Goal: Transaction & Acquisition: Purchase product/service

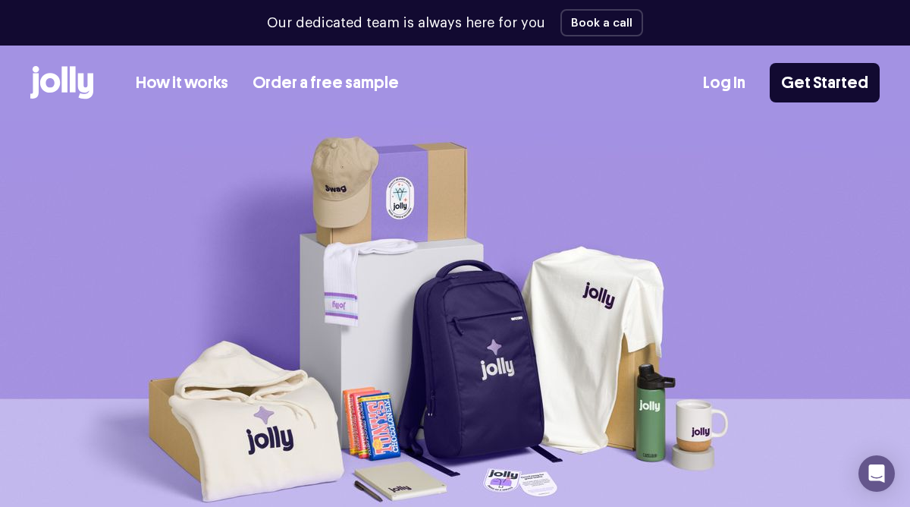
click at [313, 81] on link "Order a free sample" at bounding box center [326, 83] width 146 height 25
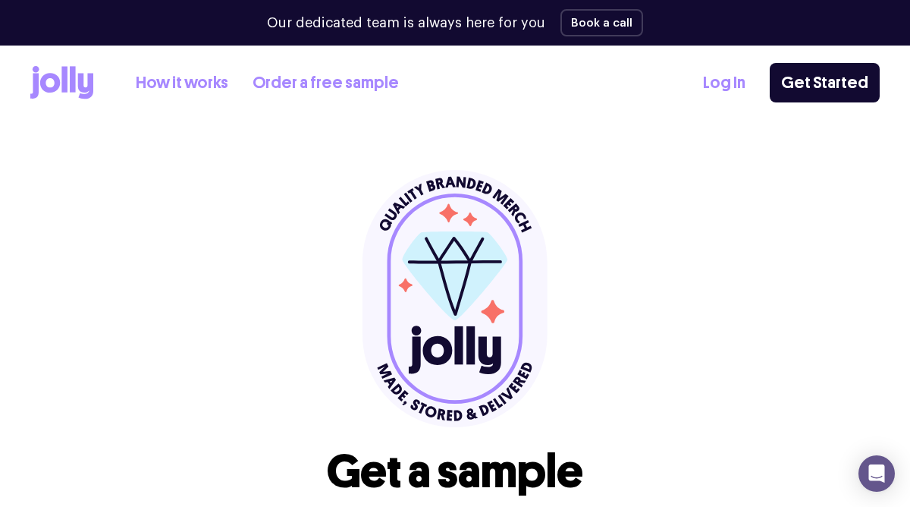
click at [215, 83] on link "How it works" at bounding box center [182, 83] width 93 height 25
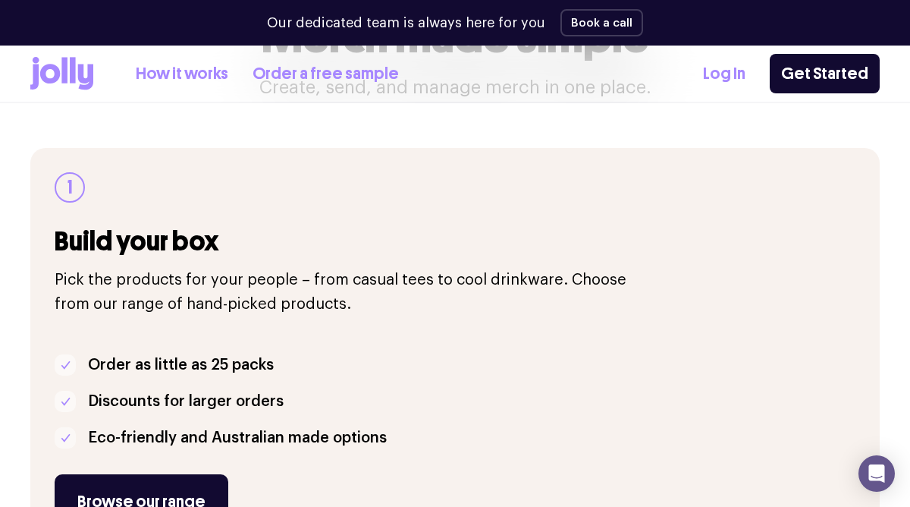
scroll to position [250, 0]
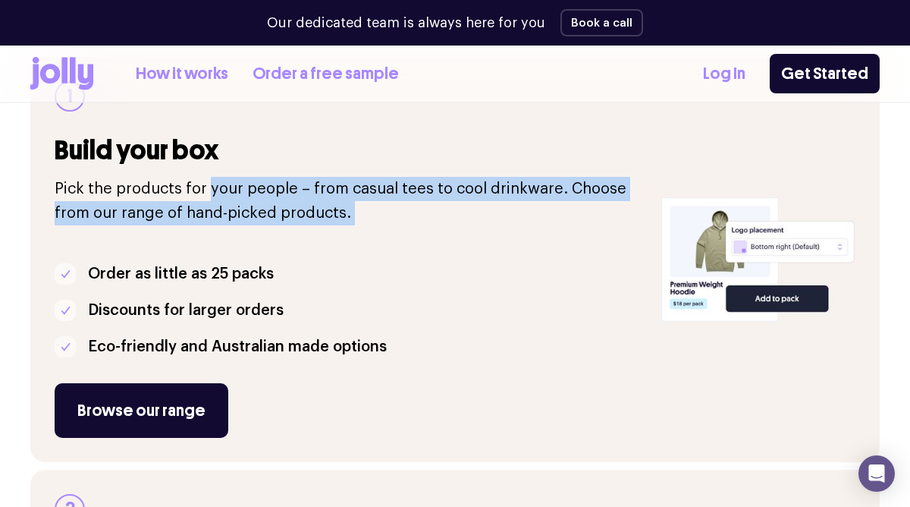
drag, startPoint x: 208, startPoint y: 187, endPoint x: 268, endPoint y: 229, distance: 73.5
click at [268, 229] on div "1 Build your box Pick the products for your people – from casual tees to cool d…" at bounding box center [349, 259] width 589 height 357
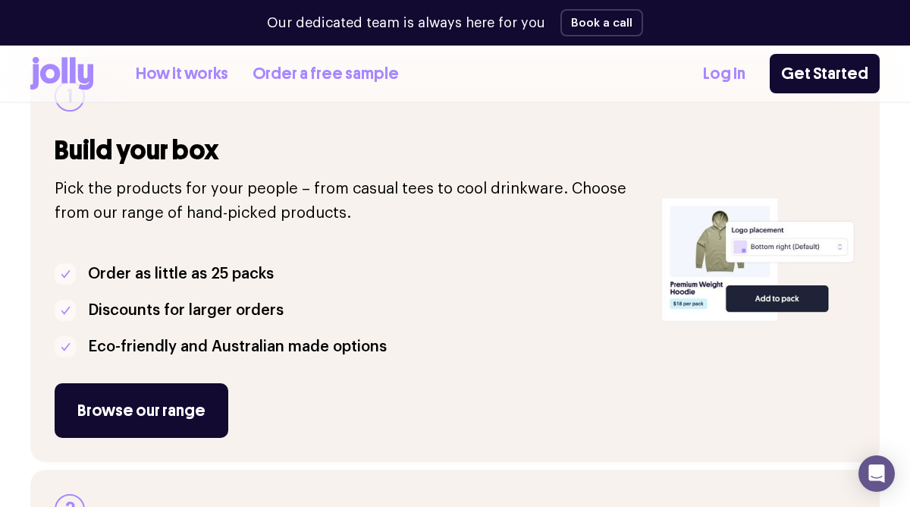
click at [463, 265] on li "Order as little as 25 packs" at bounding box center [349, 274] width 589 height 24
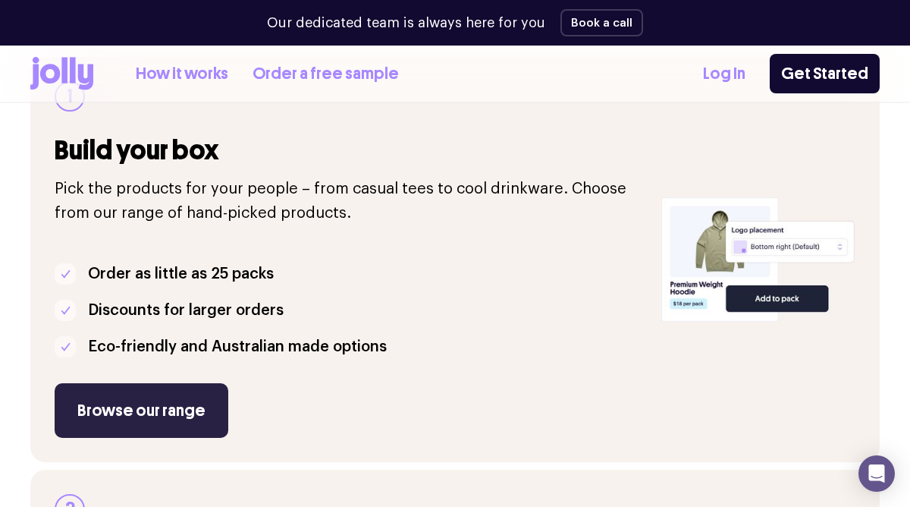
click at [181, 420] on link "Browse our range" at bounding box center [142, 410] width 174 height 55
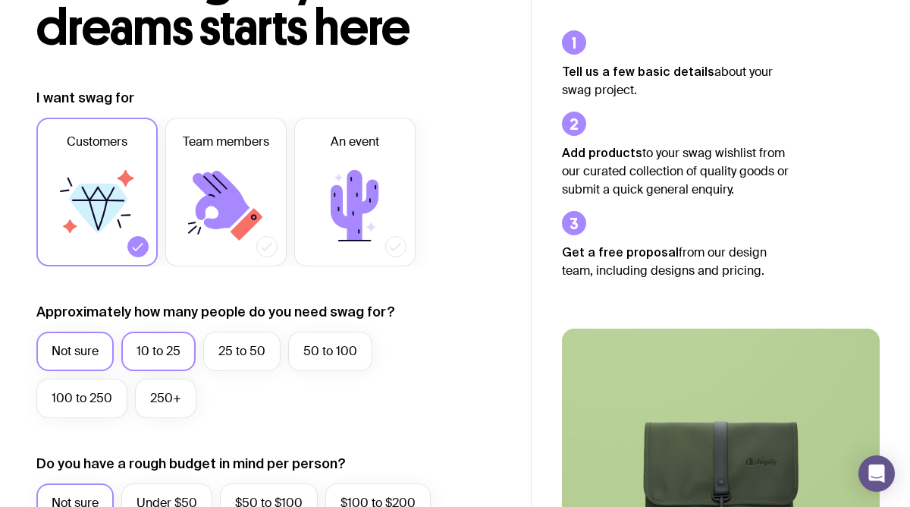
click at [163, 344] on label "10 to 25" at bounding box center [158, 350] width 74 height 39
click at [0, 0] on input "10 to 25" at bounding box center [0, 0] width 0 height 0
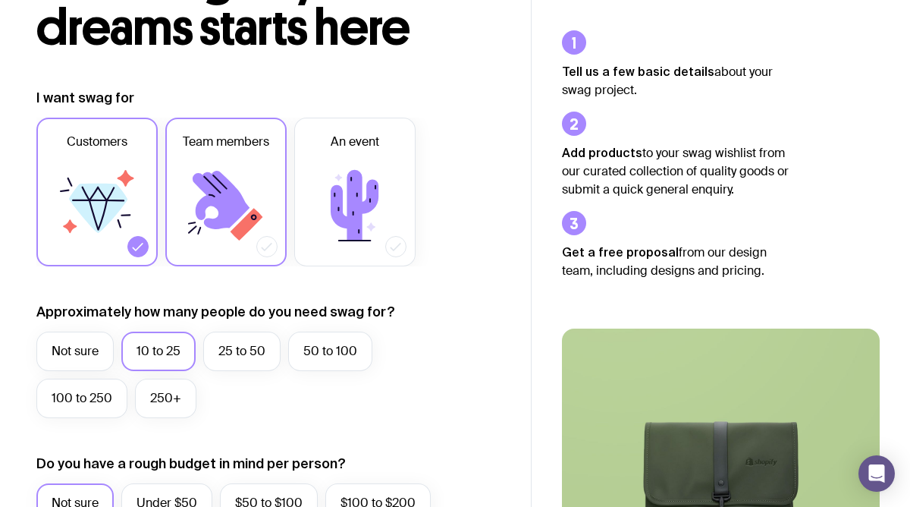
click at [253, 253] on label "Team members" at bounding box center [225, 192] width 121 height 149
click at [0, 0] on input "Team members" at bounding box center [0, 0] width 0 height 0
click at [143, 247] on icon at bounding box center [137, 246] width 15 height 15
click at [0, 0] on input "Customers" at bounding box center [0, 0] width 0 height 0
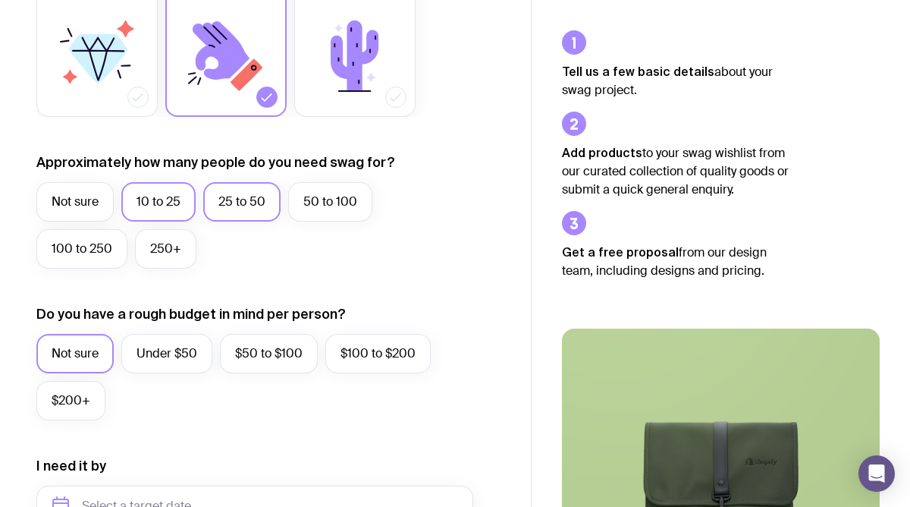
scroll to position [296, 0]
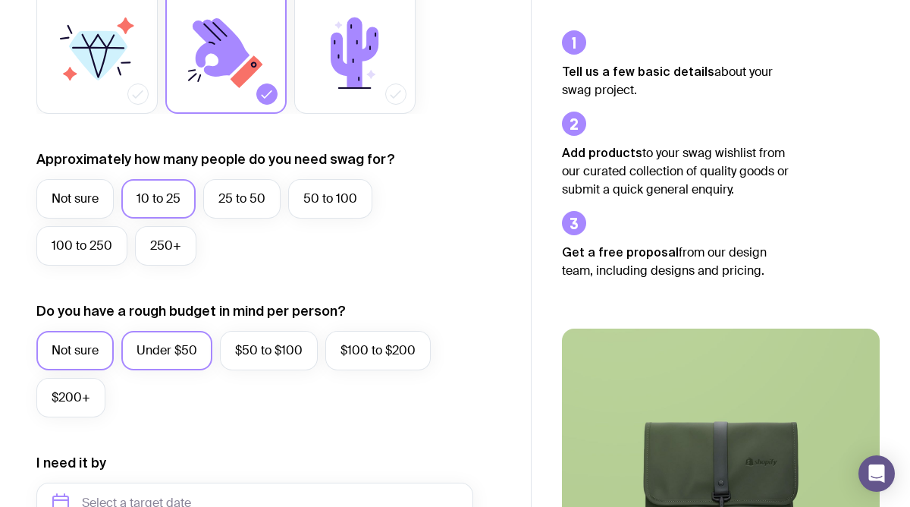
click at [193, 354] on label "Under $50" at bounding box center [166, 350] width 91 height 39
click at [0, 0] on input "Under $50" at bounding box center [0, 0] width 0 height 0
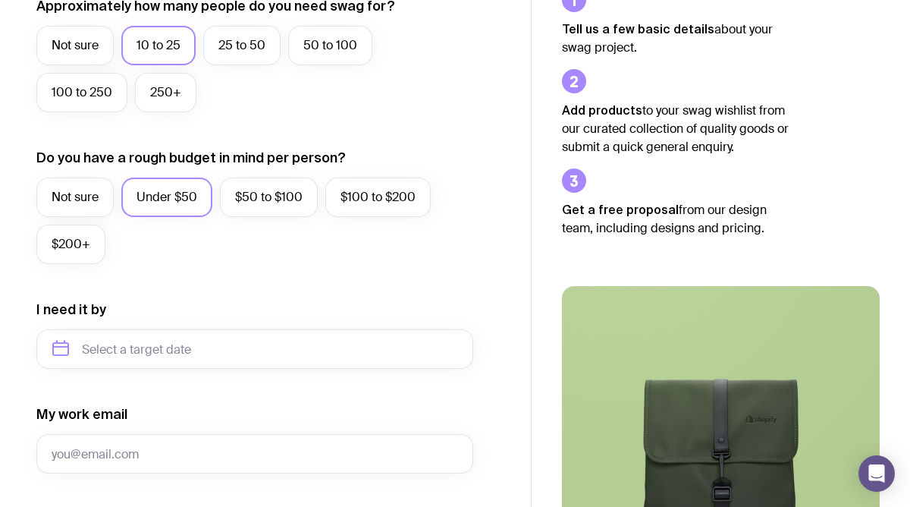
scroll to position [454, 0]
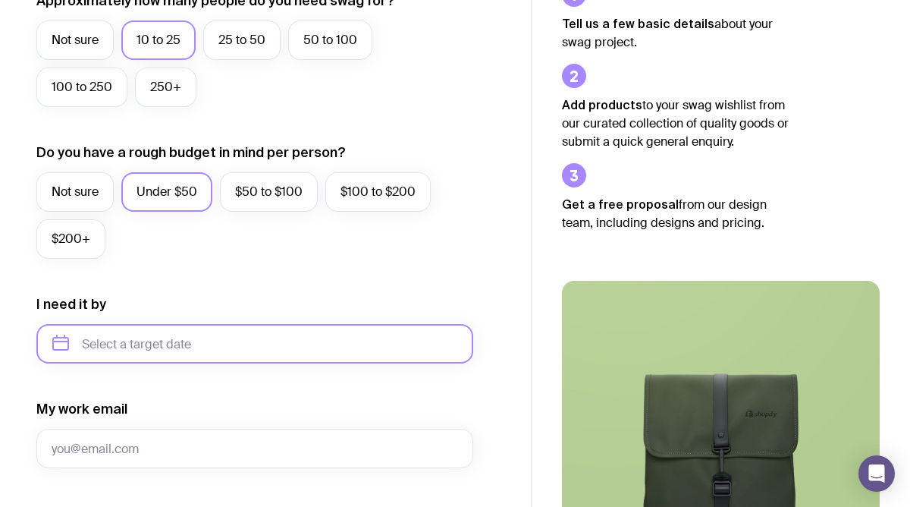
click at [241, 353] on input "text" at bounding box center [254, 343] width 437 height 39
click at [203, 392] on icon "button" at bounding box center [206, 395] width 18 height 18
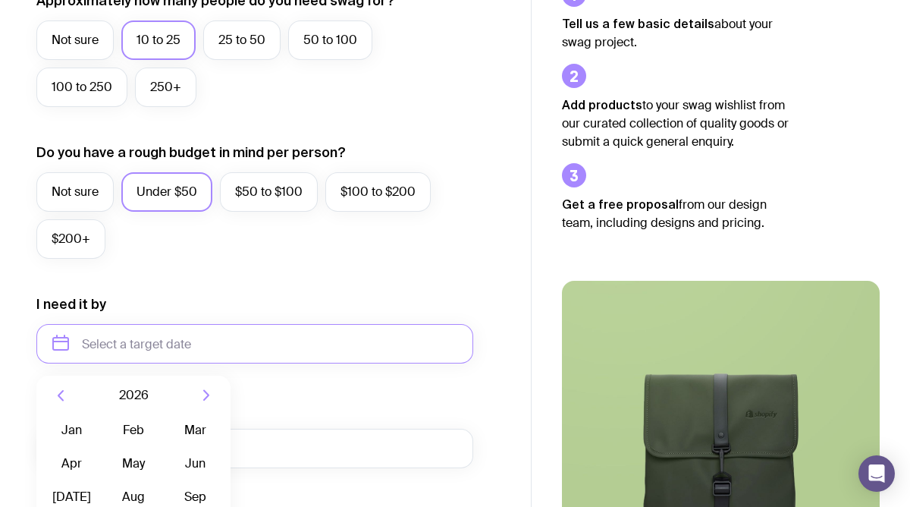
click at [56, 391] on icon "button" at bounding box center [61, 395] width 18 height 18
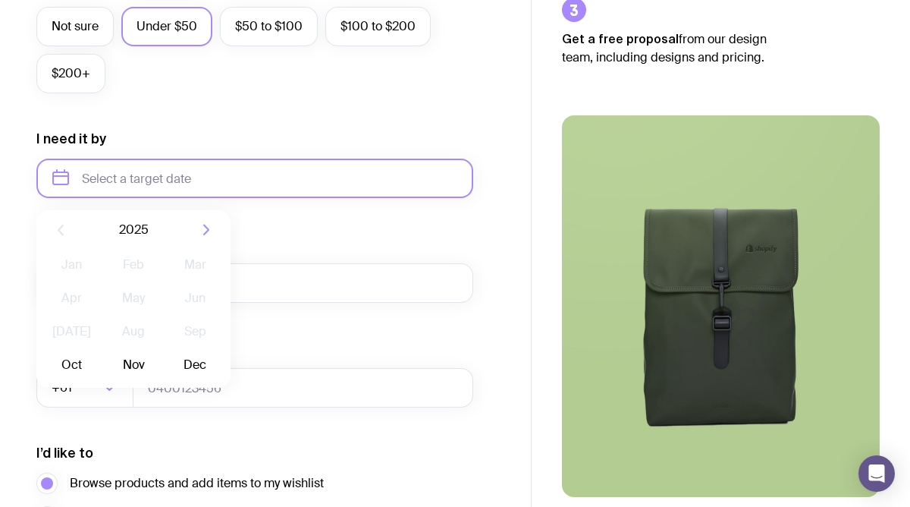
scroll to position [620, 0]
click at [71, 365] on button "Oct" at bounding box center [71, 364] width 55 height 30
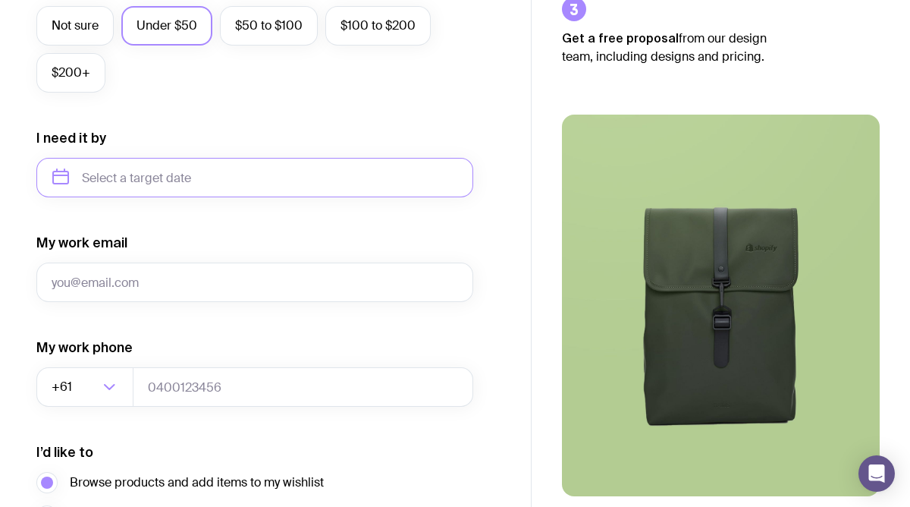
type input "October 2025"
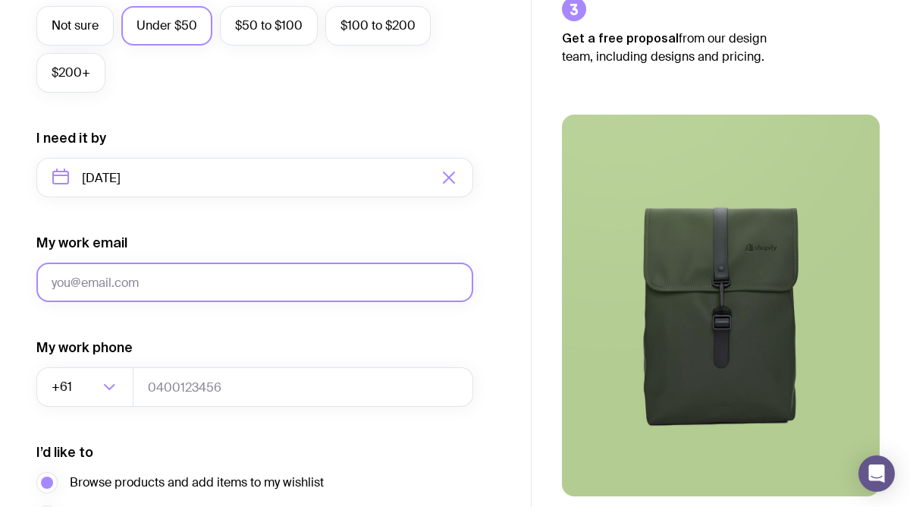
click at [169, 291] on input "My work email" at bounding box center [254, 281] width 437 height 39
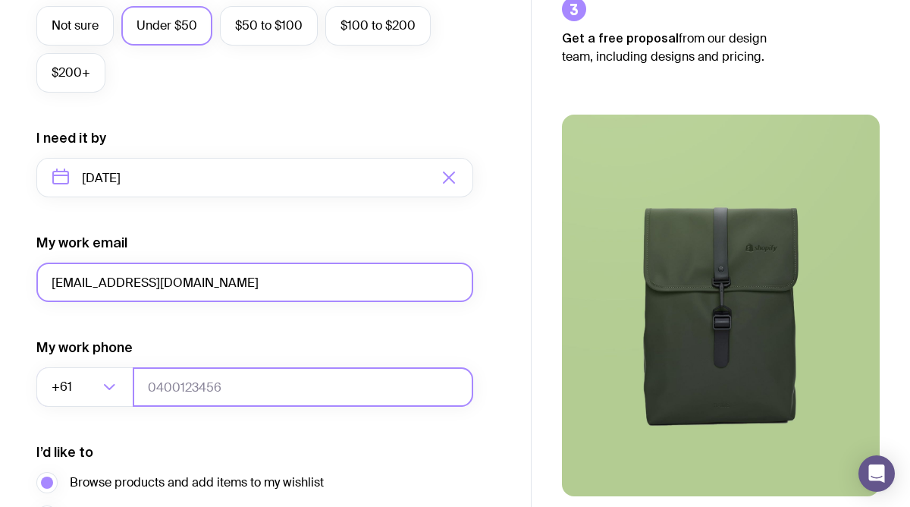
type input "admin@study-forge.org"
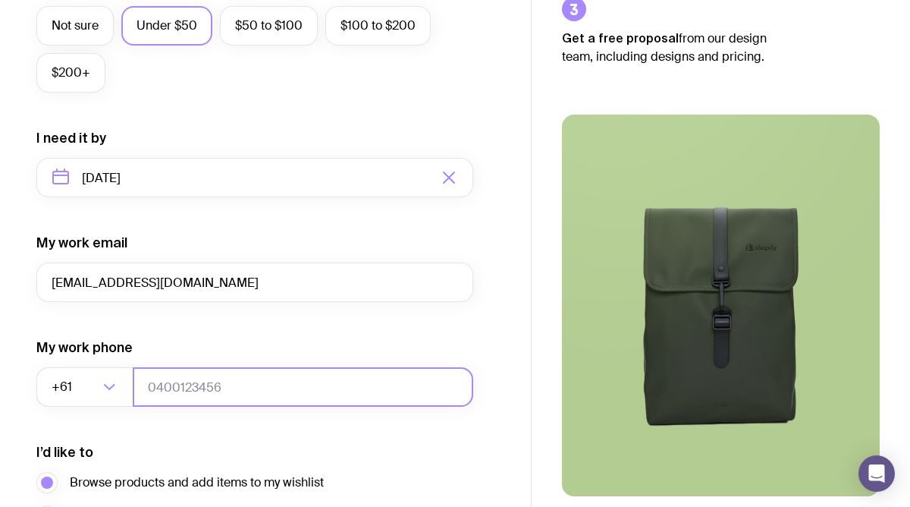
click at [269, 391] on input "tel" at bounding box center [303, 386] width 341 height 39
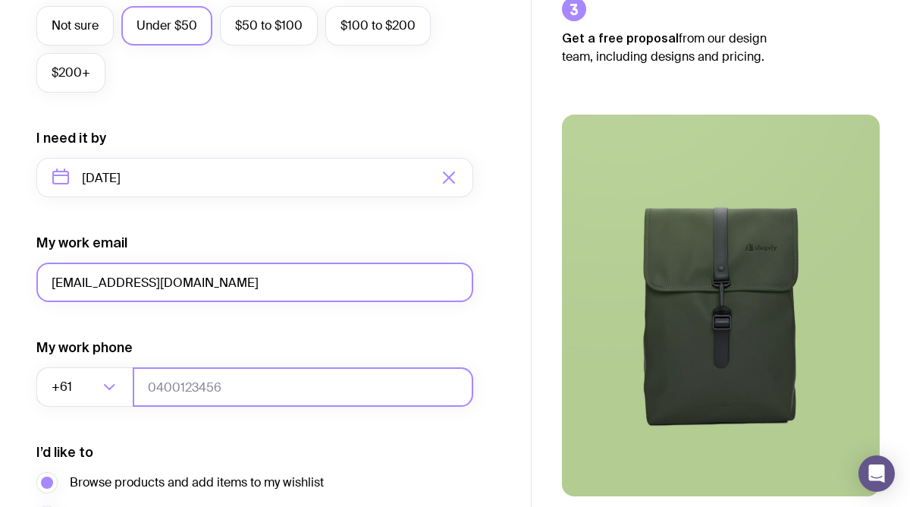
type input "0432576360"
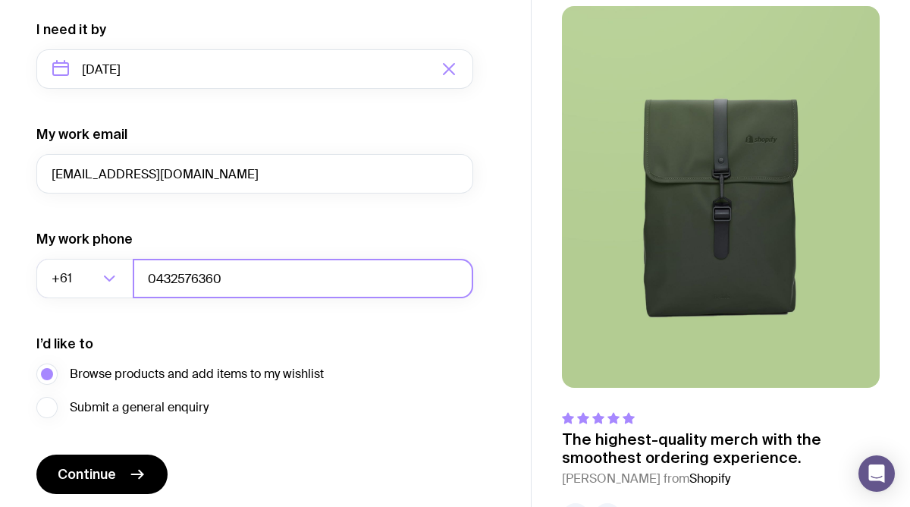
scroll to position [768, 0]
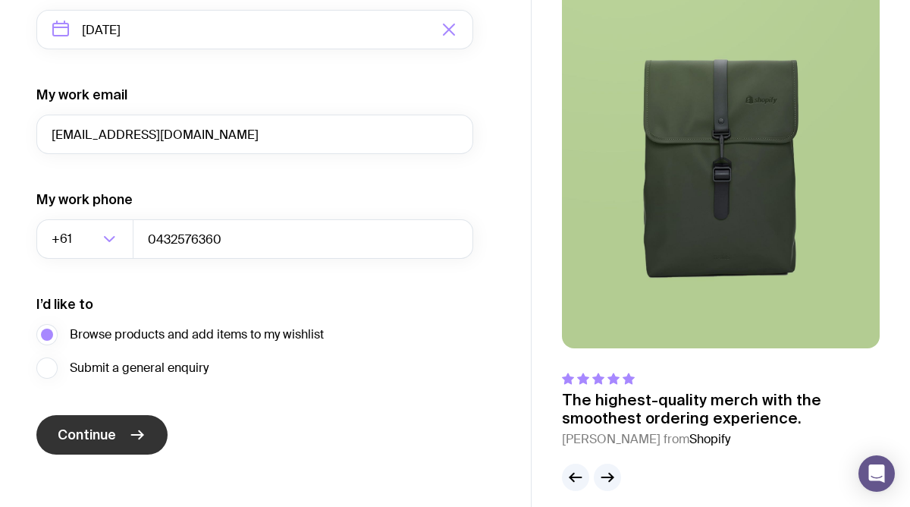
click at [133, 430] on icon "submit" at bounding box center [137, 435] width 18 height 18
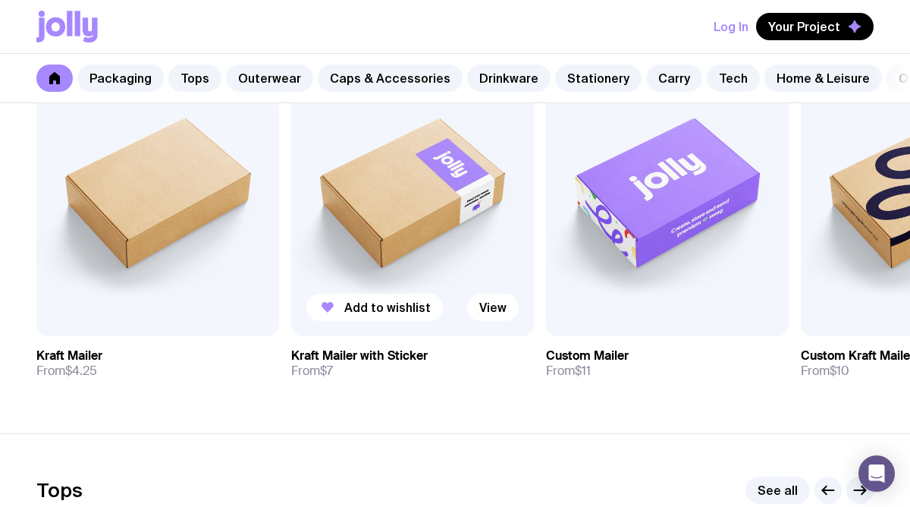
scroll to position [353, 0]
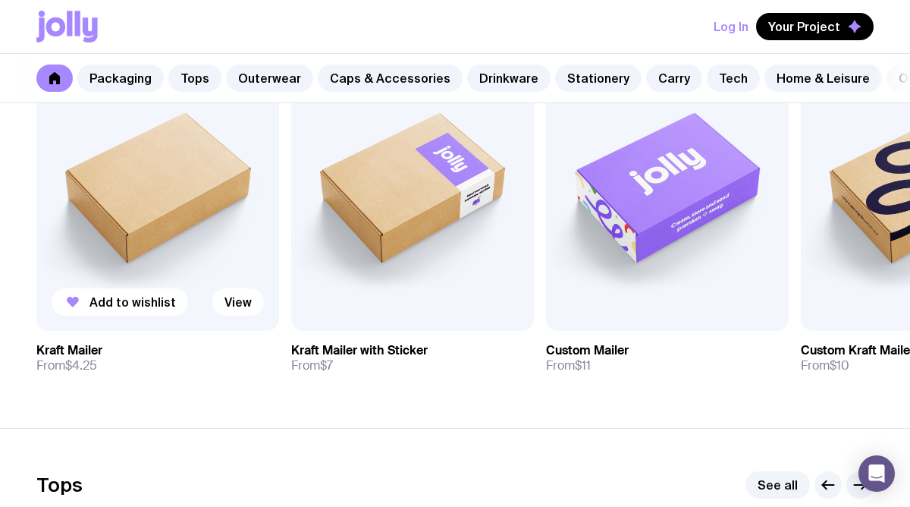
click at [183, 230] on img at bounding box center [157, 184] width 243 height 291
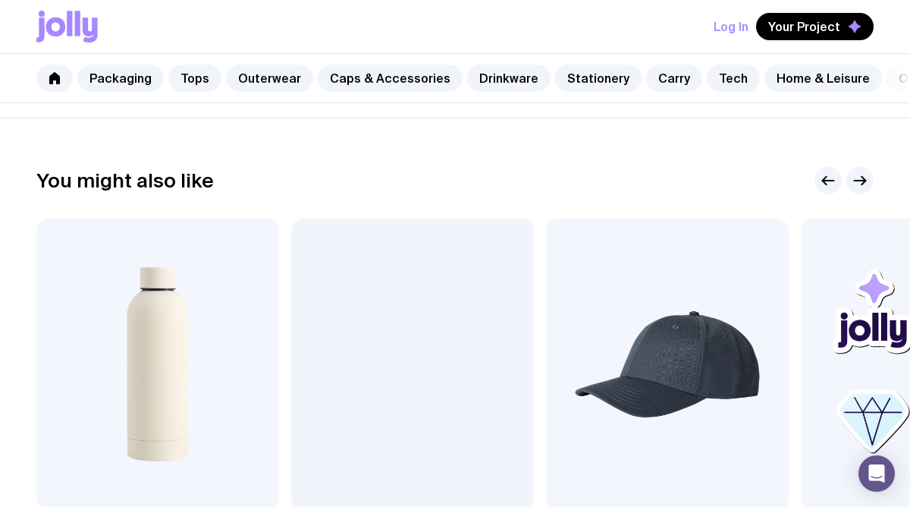
scroll to position [733, 0]
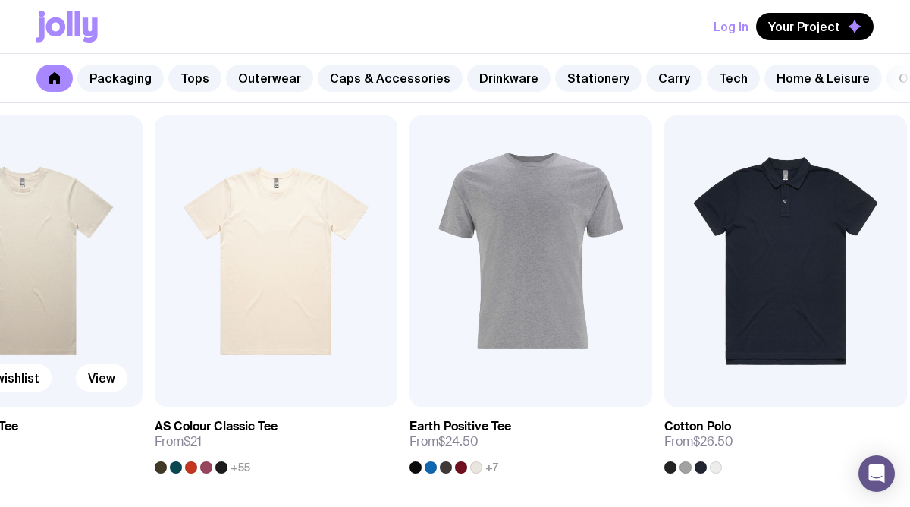
scroll to position [743, 0]
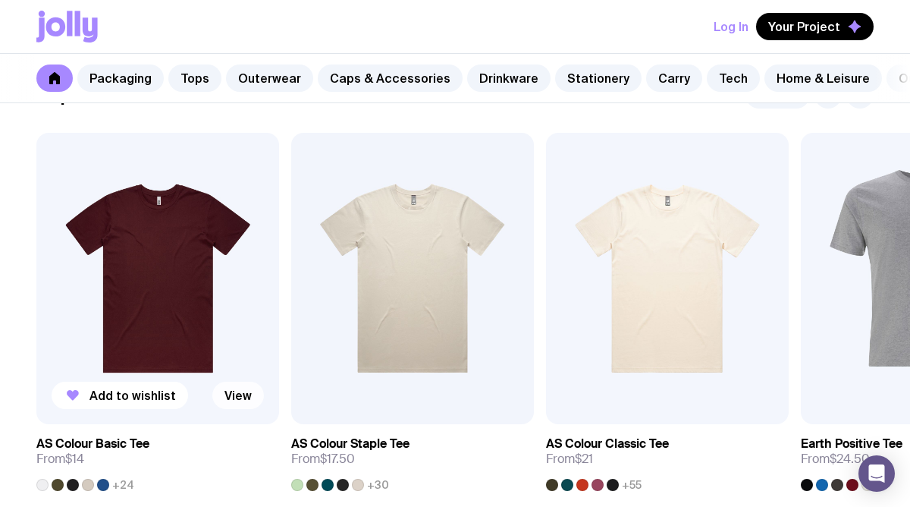
click at [236, 382] on link "View" at bounding box center [238, 395] width 52 height 27
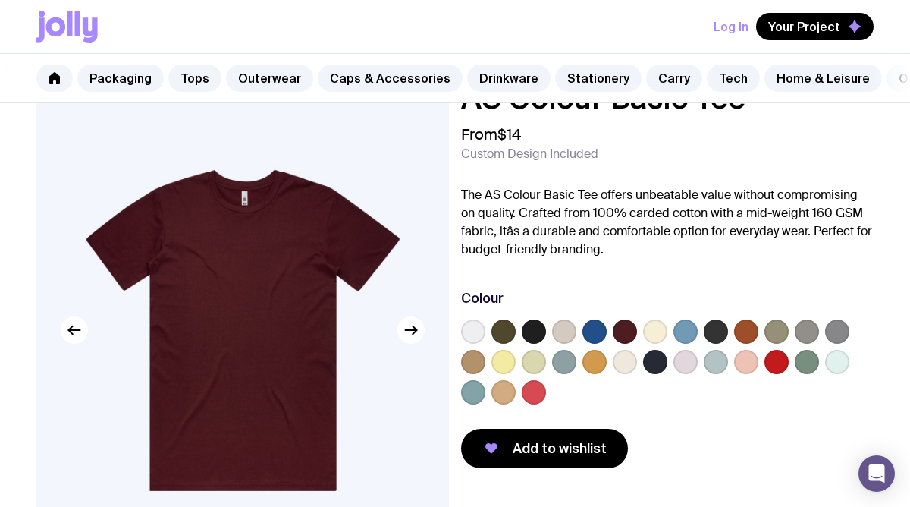
scroll to position [58, 0]
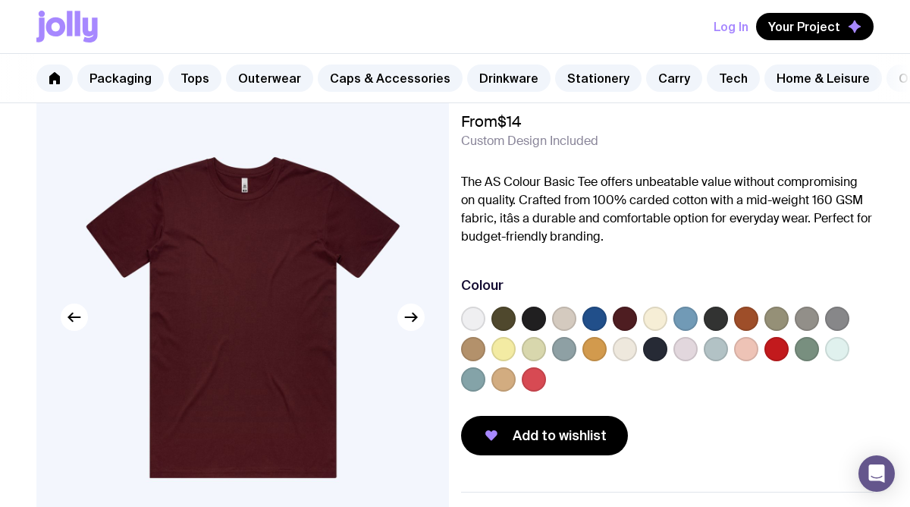
click at [527, 342] on label at bounding box center [534, 349] width 24 height 24
click at [0, 0] on input "radio" at bounding box center [0, 0] width 0 height 0
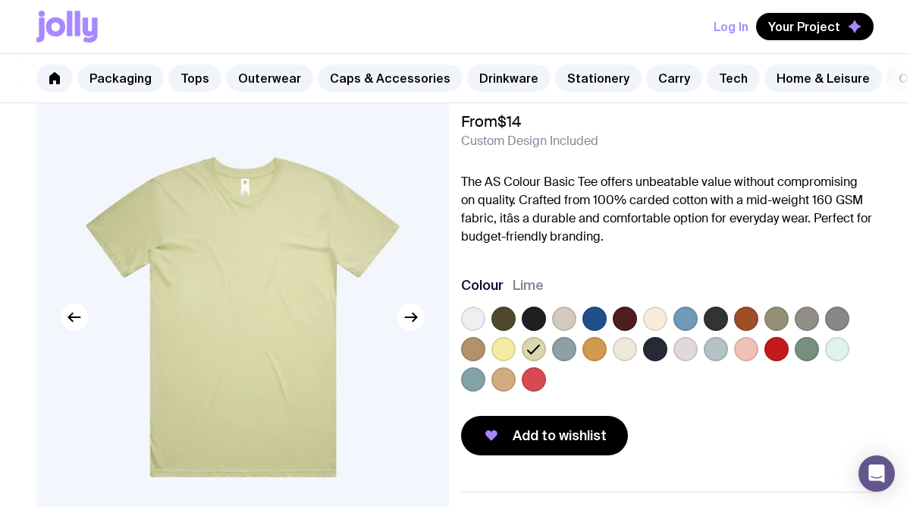
click at [562, 322] on label at bounding box center [564, 318] width 24 height 24
click at [0, 0] on input "radio" at bounding box center [0, 0] width 0 height 0
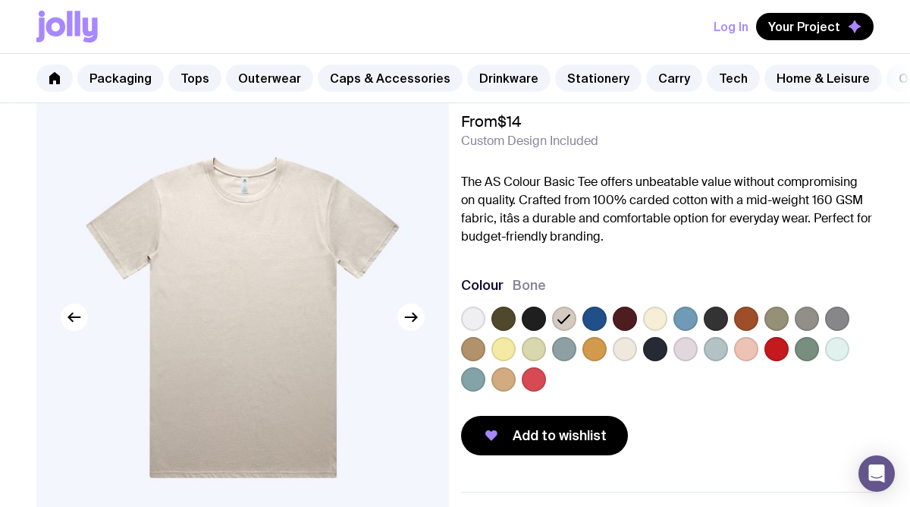
click at [561, 341] on label at bounding box center [564, 349] width 24 height 24
click at [0, 0] on input "radio" at bounding box center [0, 0] width 0 height 0
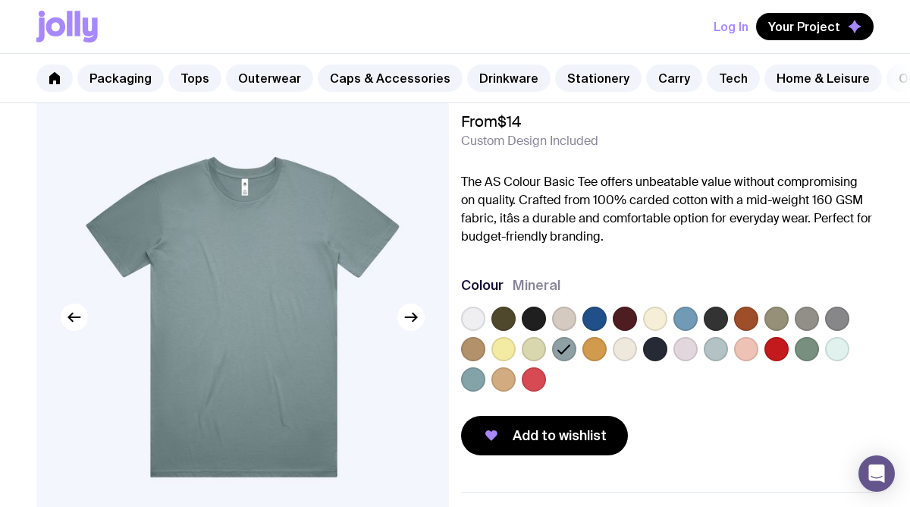
click at [551, 319] on div at bounding box center [667, 351] width 413 height 91
click at [560, 320] on label at bounding box center [564, 318] width 24 height 24
click at [0, 0] on input "radio" at bounding box center [0, 0] width 0 height 0
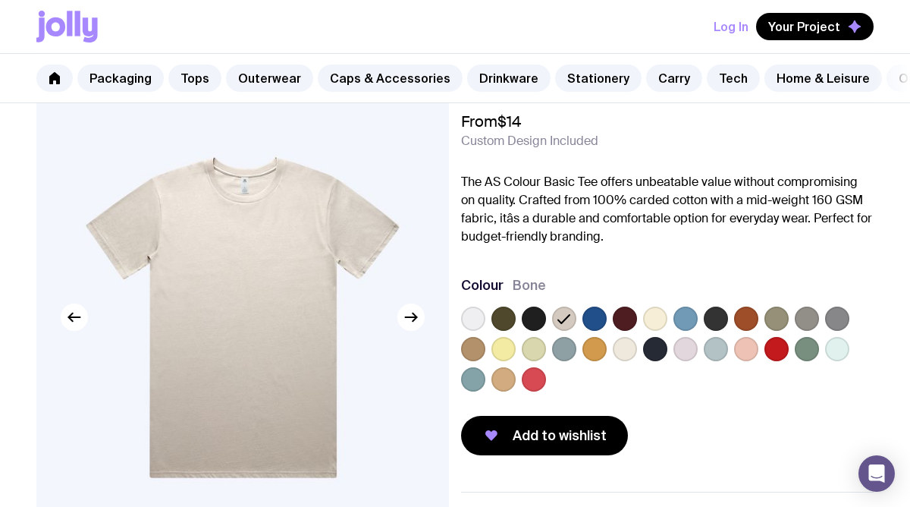
click at [586, 318] on label at bounding box center [595, 318] width 24 height 24
click at [0, 0] on input "radio" at bounding box center [0, 0] width 0 height 0
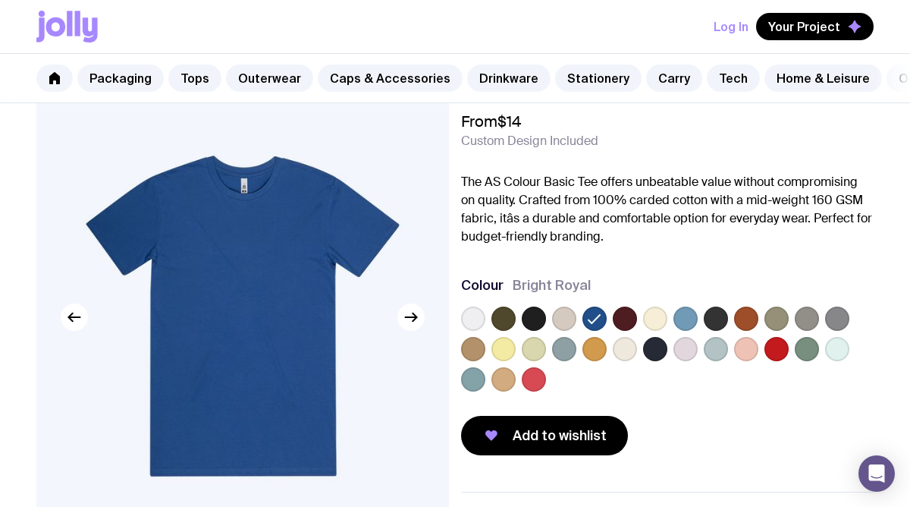
click at [614, 348] on label at bounding box center [625, 349] width 24 height 24
click at [0, 0] on input "radio" at bounding box center [0, 0] width 0 height 0
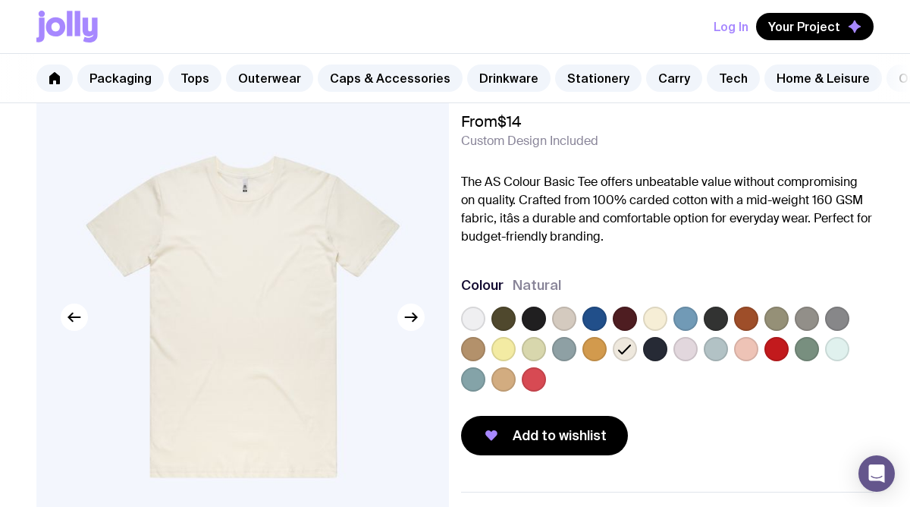
click at [649, 349] on label at bounding box center [655, 349] width 24 height 24
click at [0, 0] on input "radio" at bounding box center [0, 0] width 0 height 0
click at [685, 328] on label at bounding box center [686, 318] width 24 height 24
click at [0, 0] on input "radio" at bounding box center [0, 0] width 0 height 0
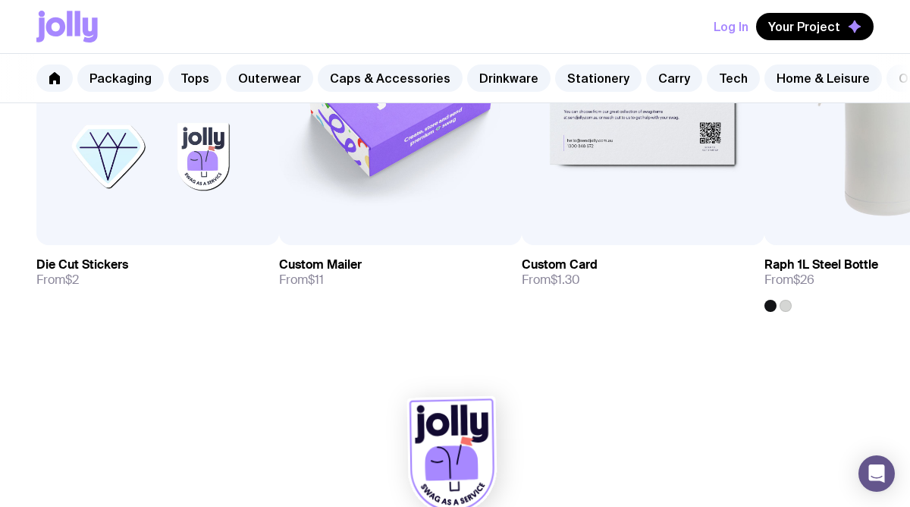
scroll to position [1045, 0]
